Goal: Task Accomplishment & Management: Manage account settings

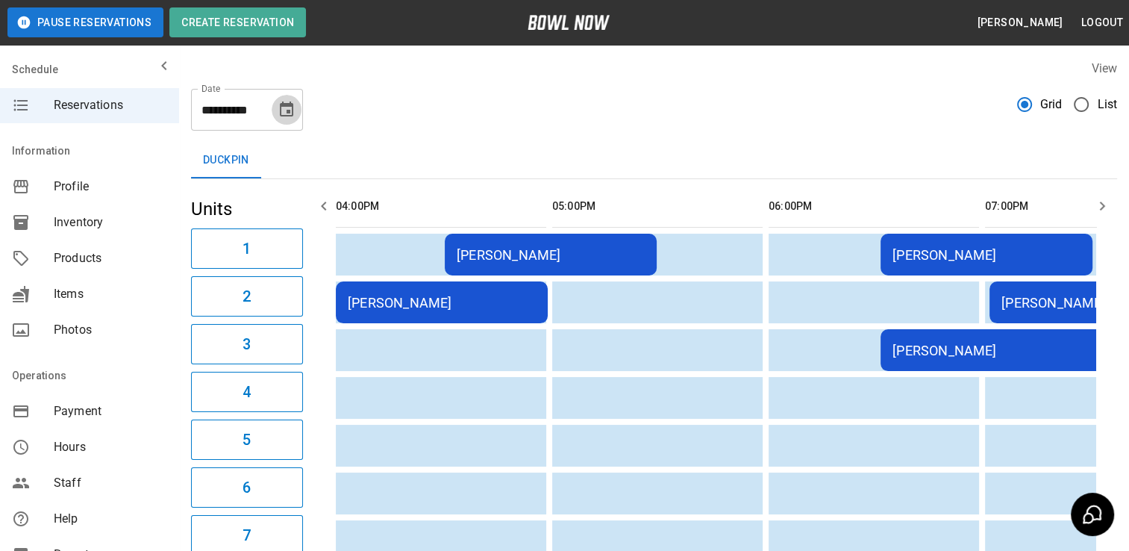
click at [296, 107] on button "Choose date, selected date is Sep 26, 2025" at bounding box center [287, 110] width 30 height 30
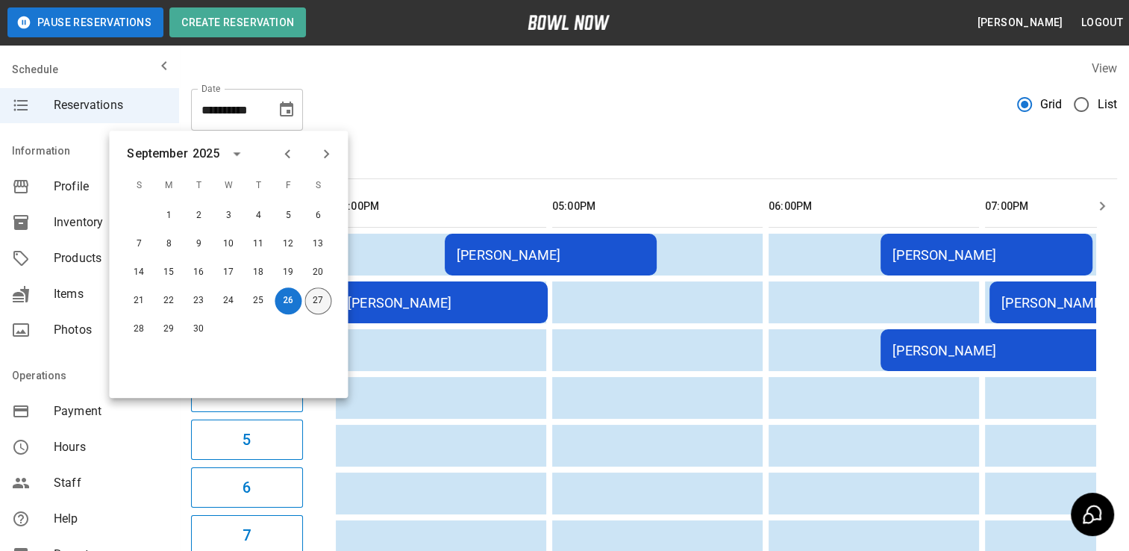
click at [323, 297] on button "27" at bounding box center [318, 300] width 27 height 27
type input "**********"
click at [319, 299] on button "27" at bounding box center [318, 300] width 27 height 27
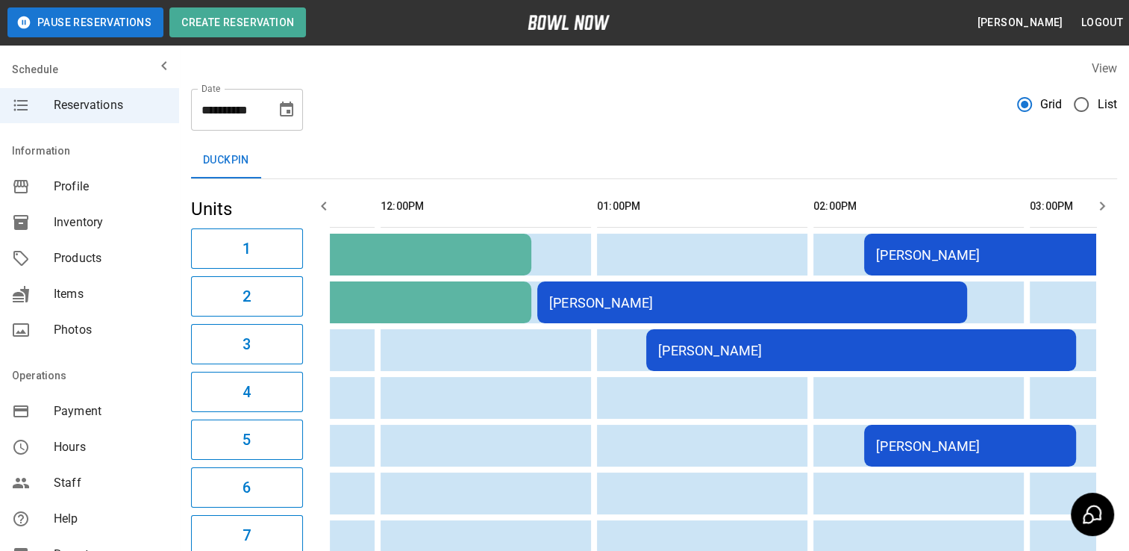
scroll to position [0, 289]
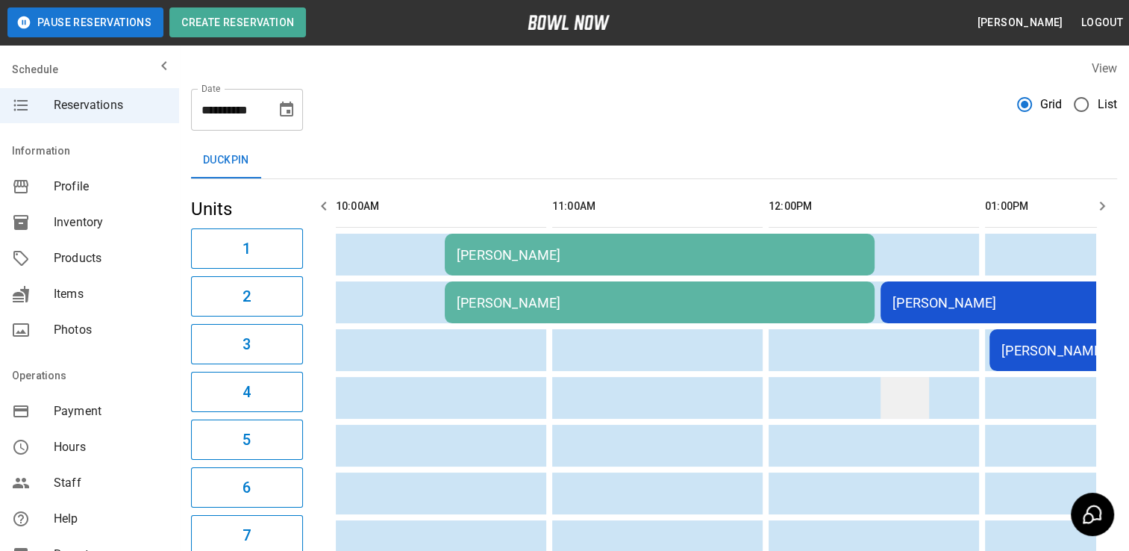
click at [895, 380] on td "sticky table" at bounding box center [905, 398] width 49 height 42
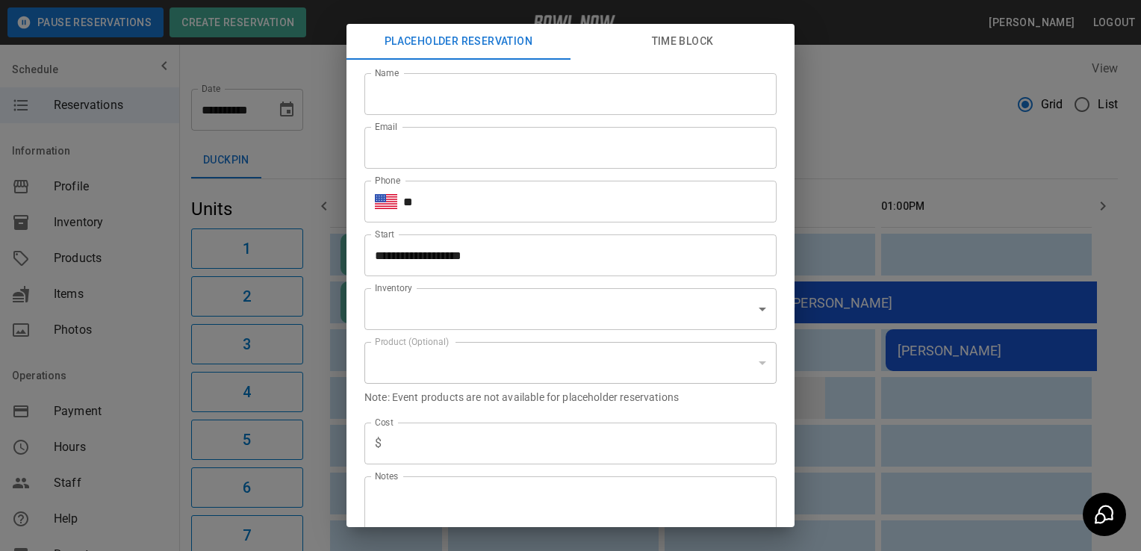
type input "**********"
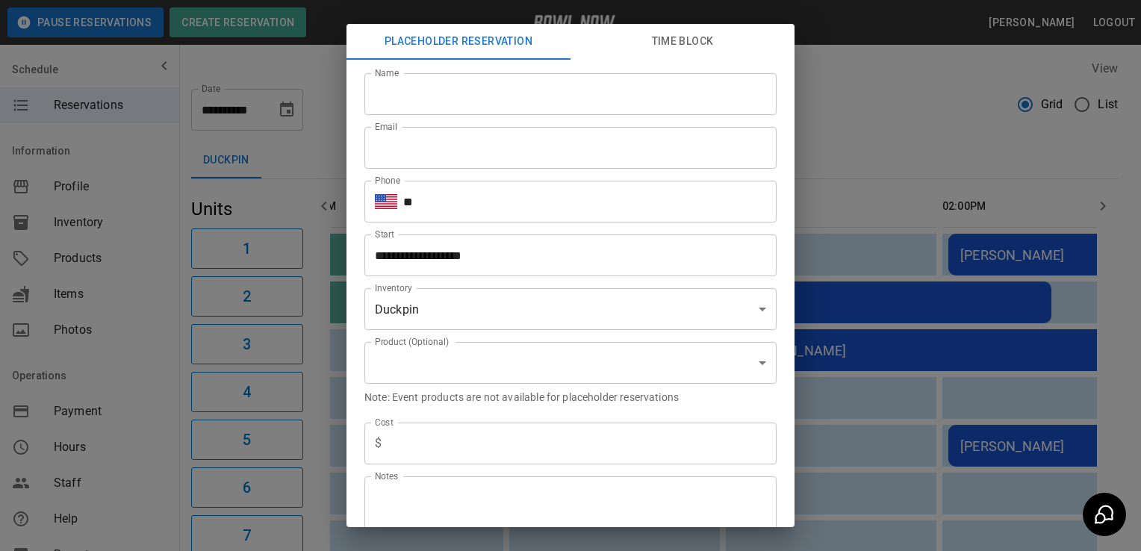
click at [143, 489] on div "**********" at bounding box center [570, 275] width 1141 height 551
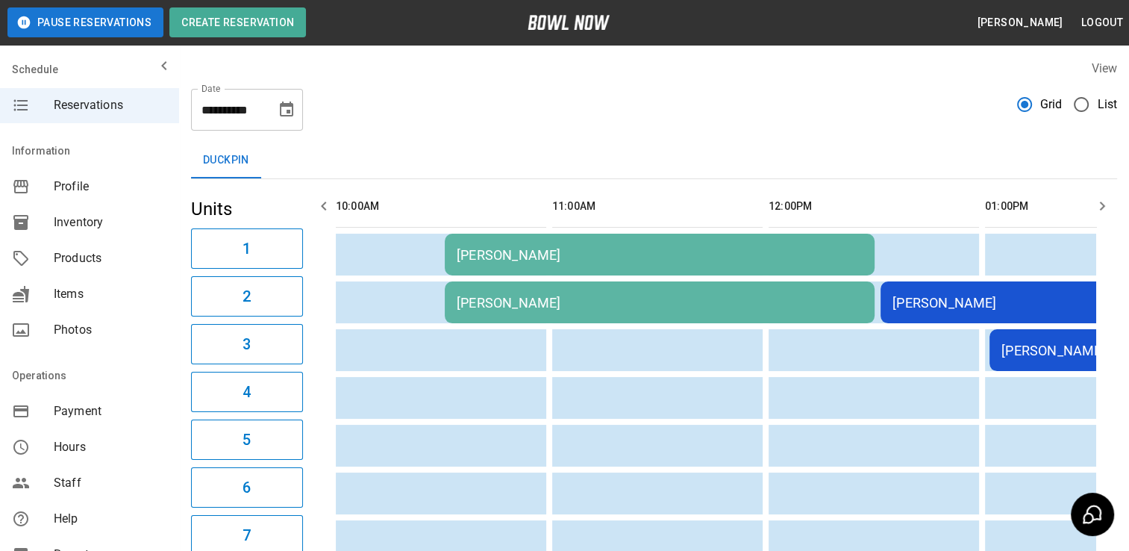
click at [564, 262] on div "[PERSON_NAME]" at bounding box center [660, 255] width 406 height 16
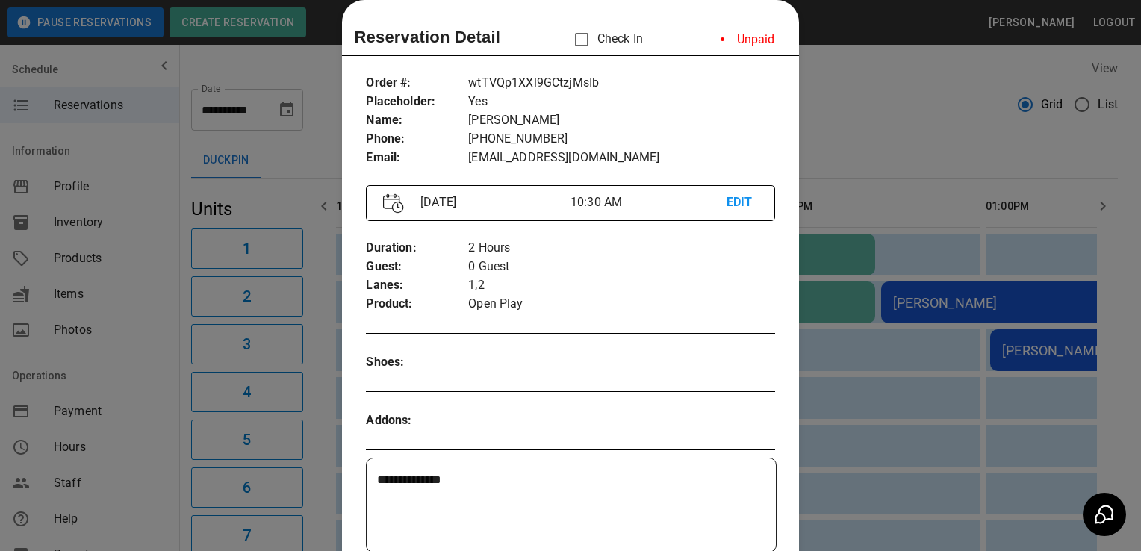
click at [155, 484] on div at bounding box center [570, 275] width 1141 height 551
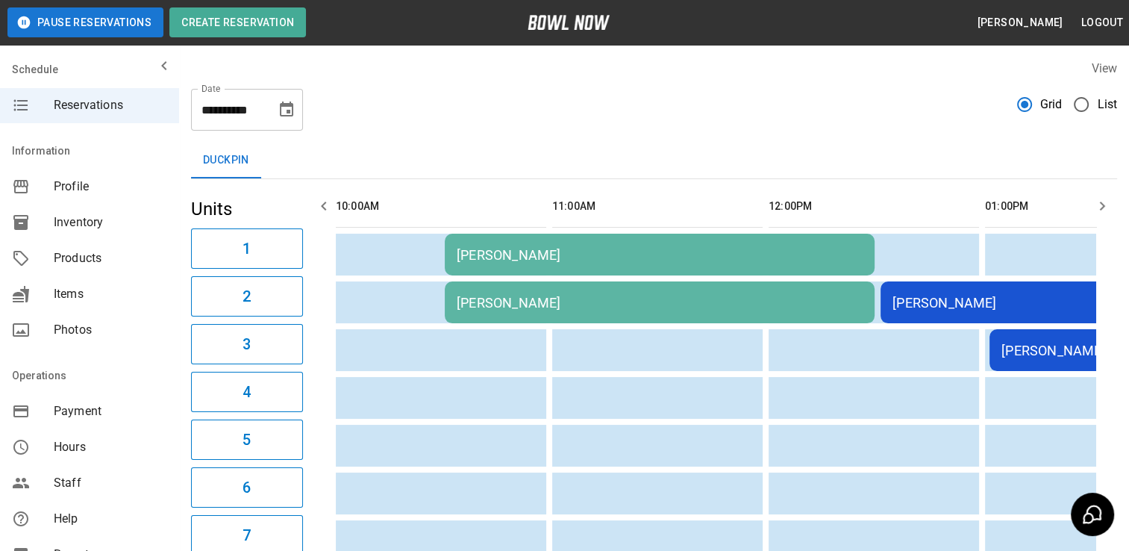
click at [938, 303] on div "[PERSON_NAME]" at bounding box center [1096, 303] width 406 height 16
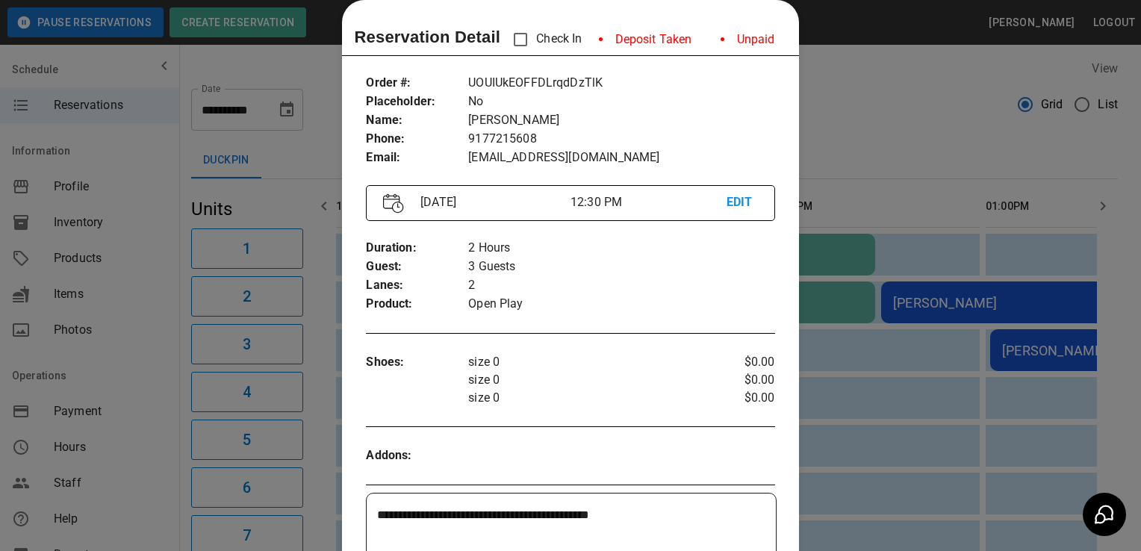
click at [149, 451] on div at bounding box center [570, 275] width 1141 height 551
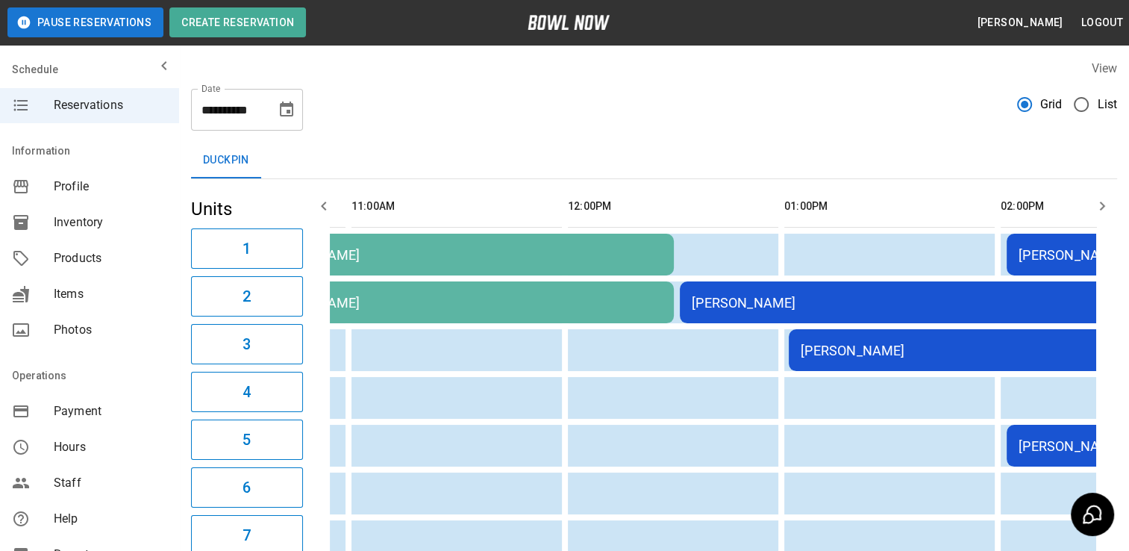
click at [837, 352] on div "[PERSON_NAME]" at bounding box center [1004, 351] width 406 height 16
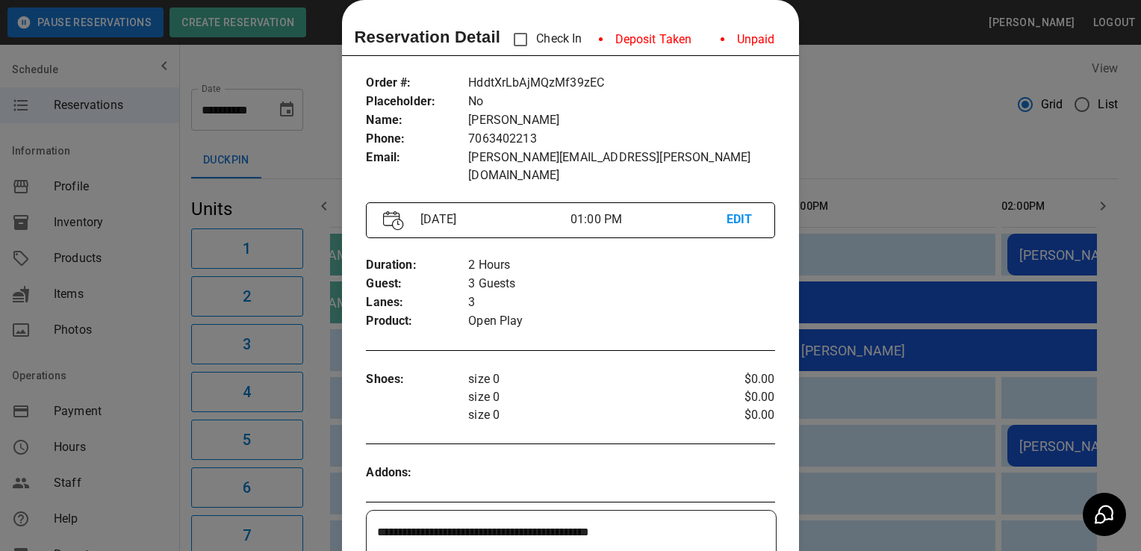
click at [146, 475] on div at bounding box center [570, 275] width 1141 height 551
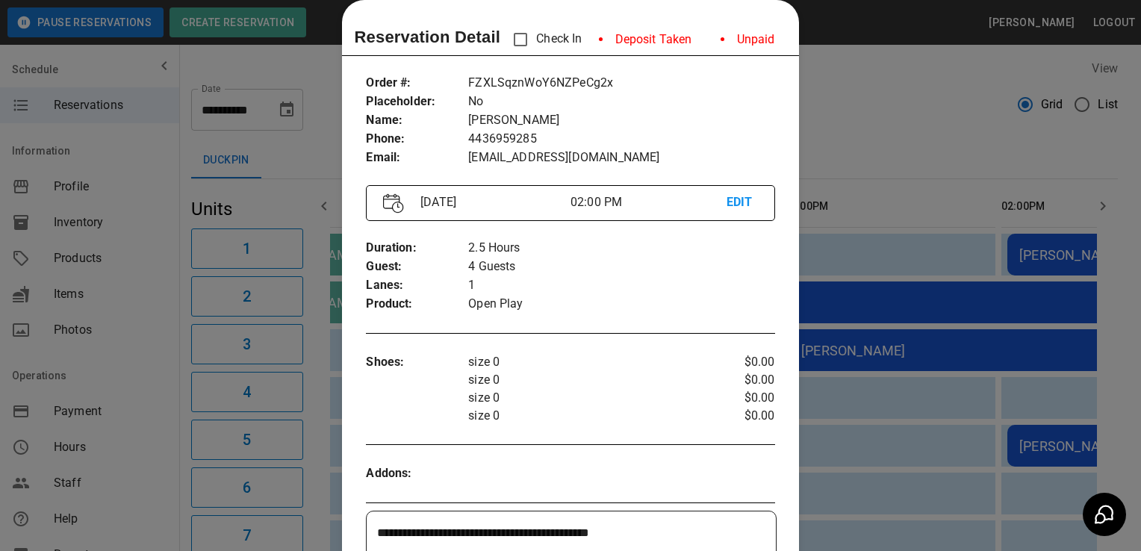
click at [155, 474] on div at bounding box center [570, 275] width 1141 height 551
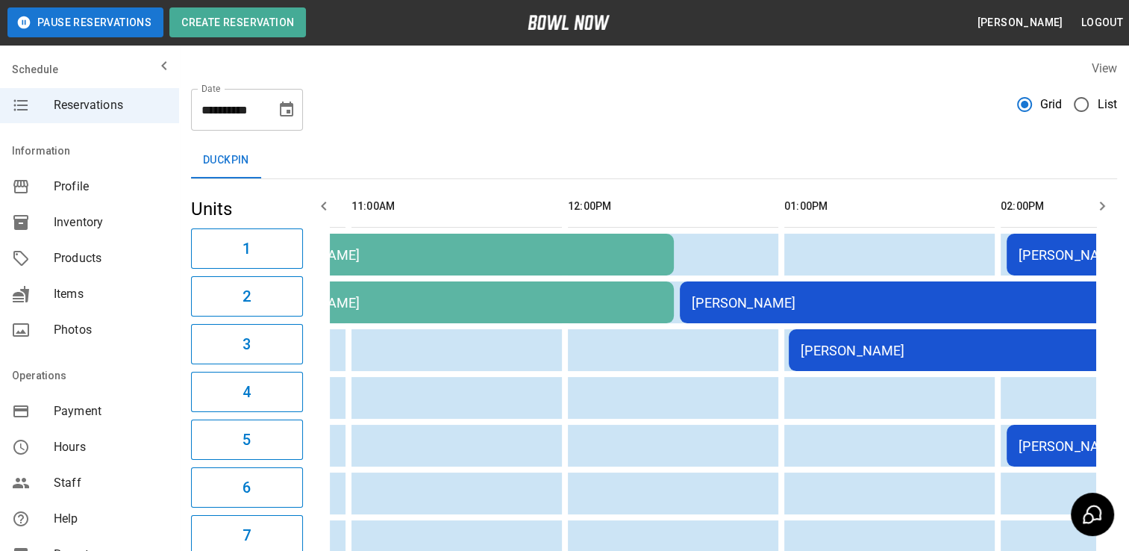
click at [1038, 445] on div "[PERSON_NAME]" at bounding box center [1113, 446] width 188 height 16
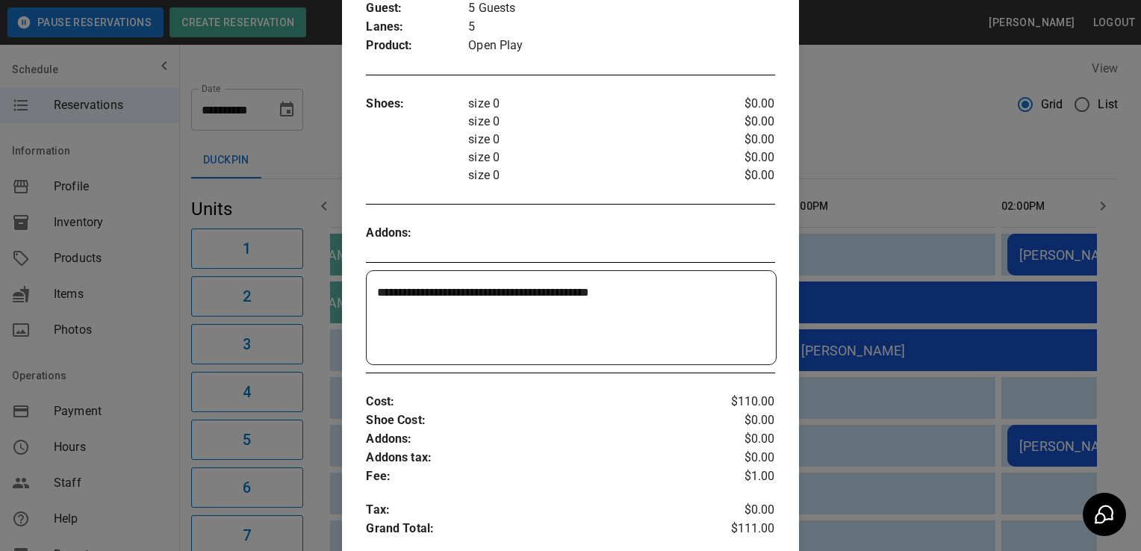
click at [149, 457] on div at bounding box center [570, 275] width 1141 height 551
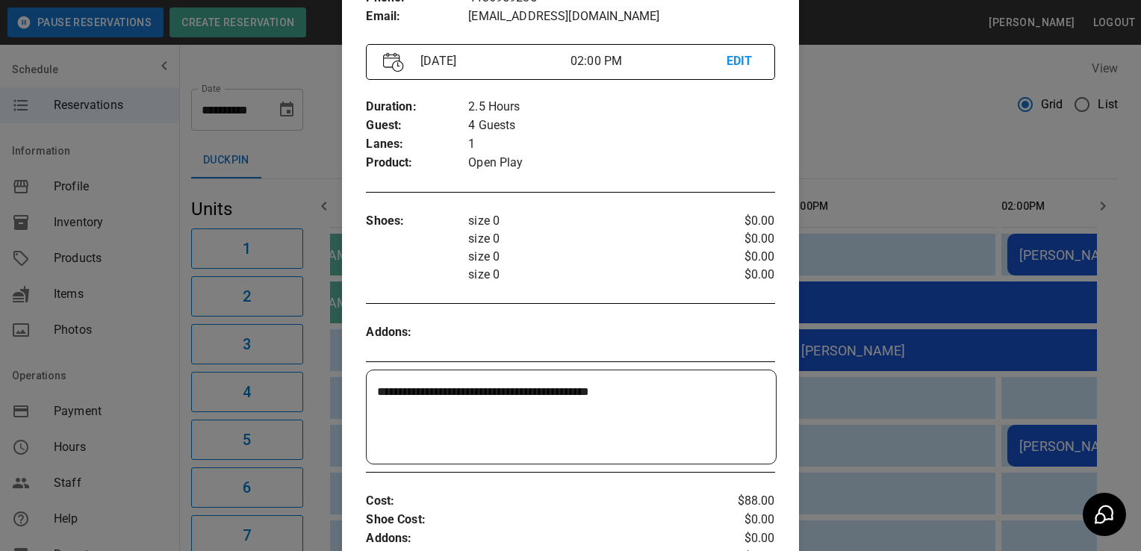
click at [153, 476] on div at bounding box center [570, 275] width 1141 height 551
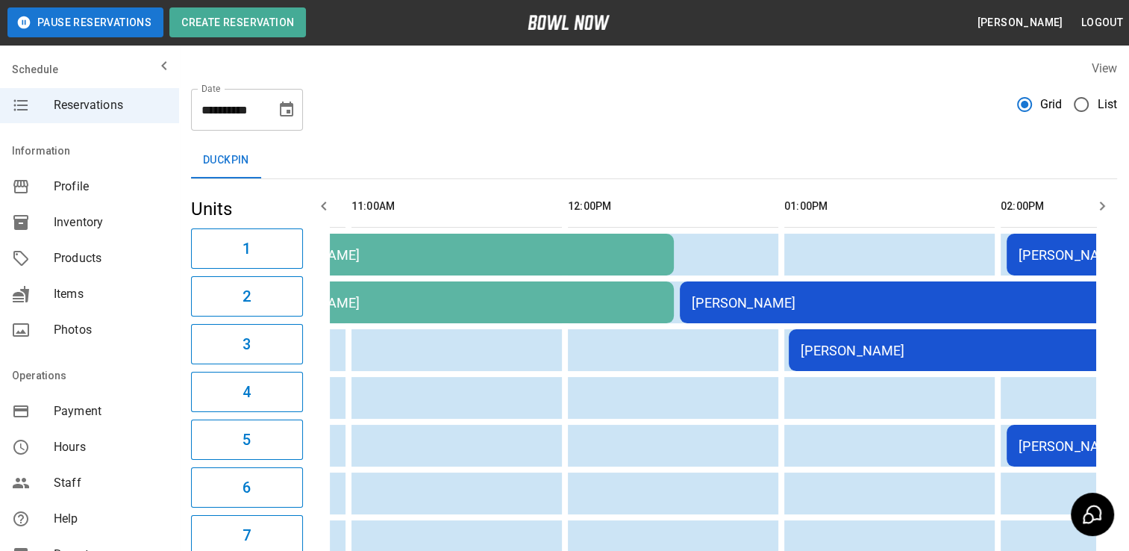
click at [746, 302] on div "[PERSON_NAME]" at bounding box center [895, 303] width 406 height 16
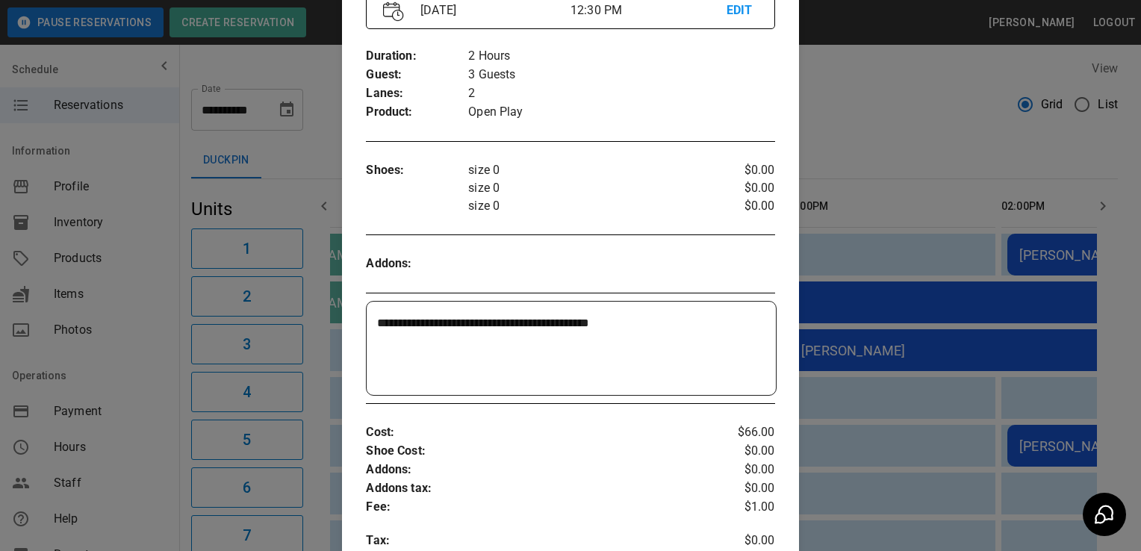
click at [143, 470] on div at bounding box center [570, 275] width 1141 height 551
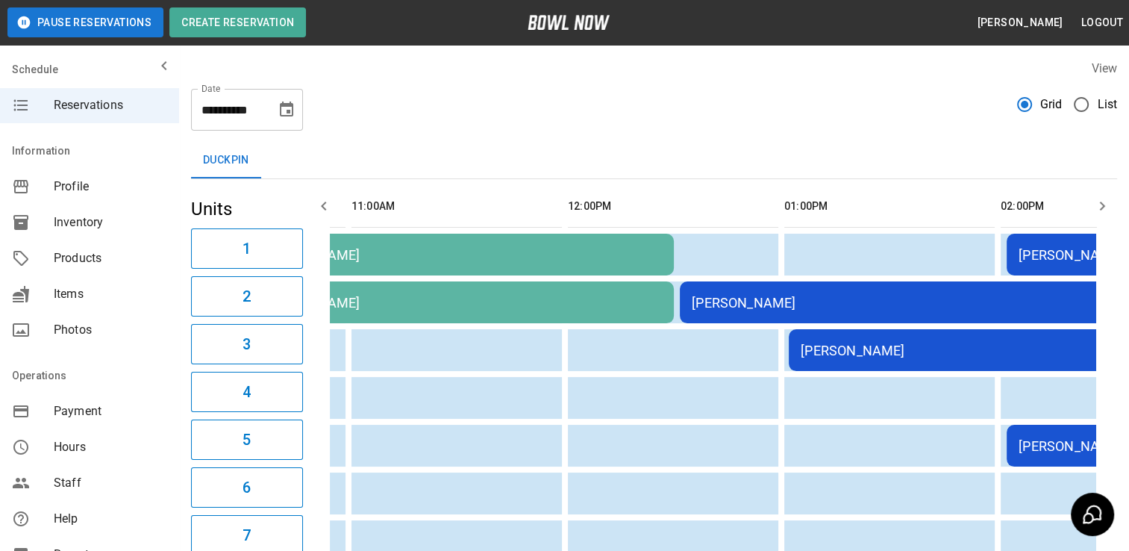
click at [839, 363] on td "[PERSON_NAME]" at bounding box center [1004, 350] width 430 height 42
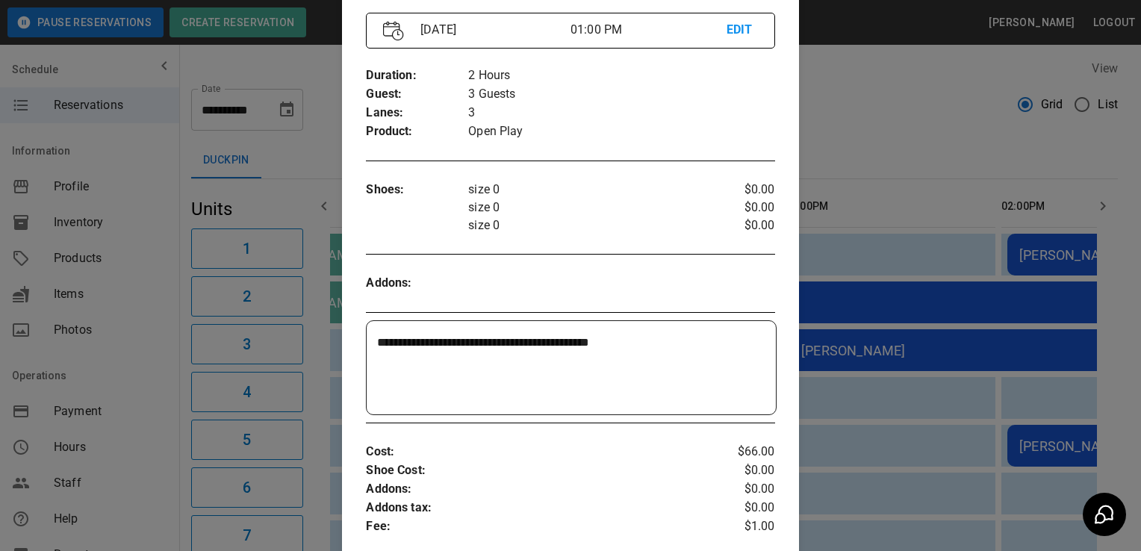
click at [161, 470] on div at bounding box center [570, 275] width 1141 height 551
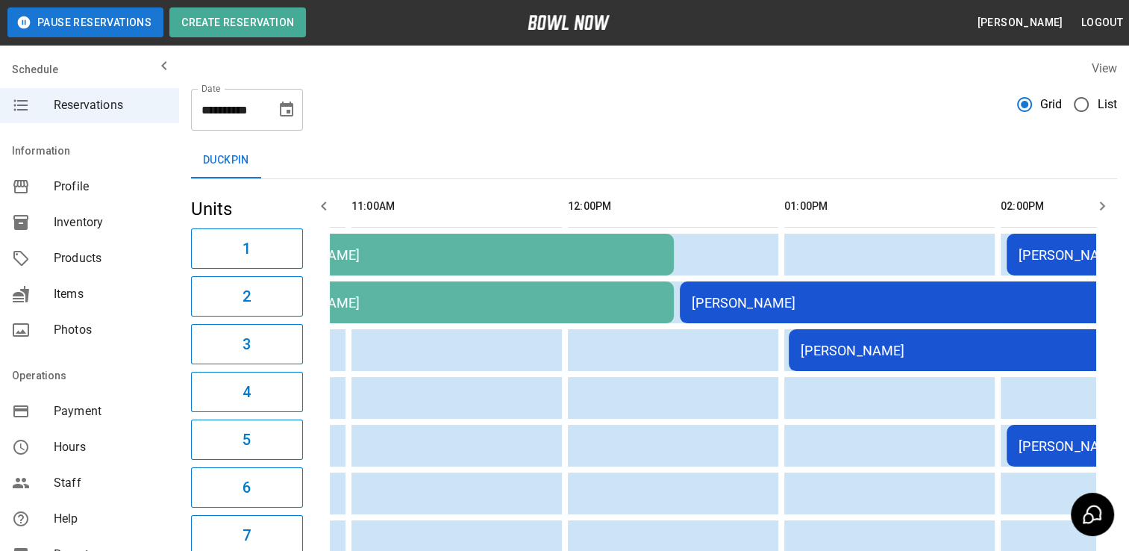
click at [486, 251] on div "[PERSON_NAME]" at bounding box center [459, 255] width 406 height 16
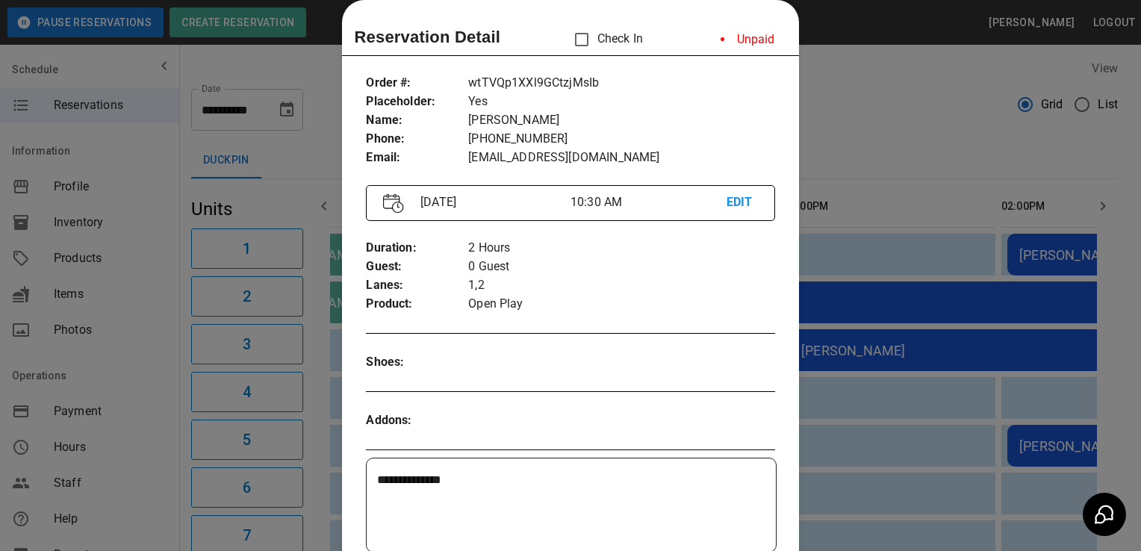
click at [164, 440] on div at bounding box center [570, 275] width 1141 height 551
